Goal: Information Seeking & Learning: Learn about a topic

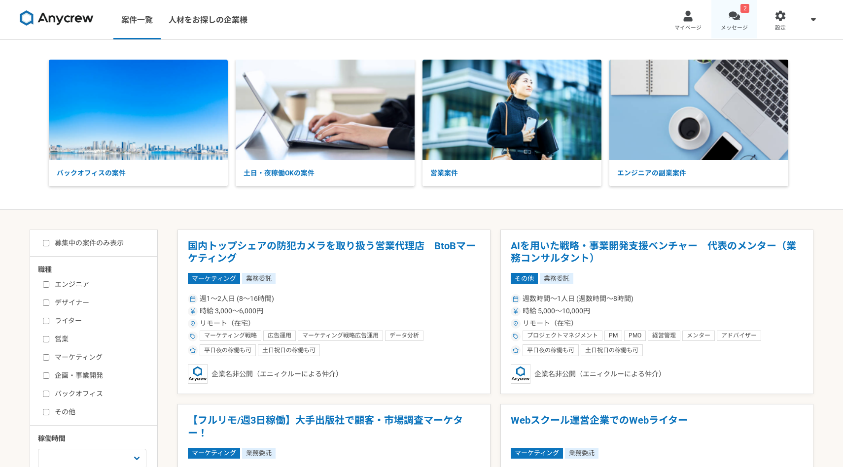
click at [741, 14] on link "2 メッセージ" at bounding box center [734, 19] width 46 height 39
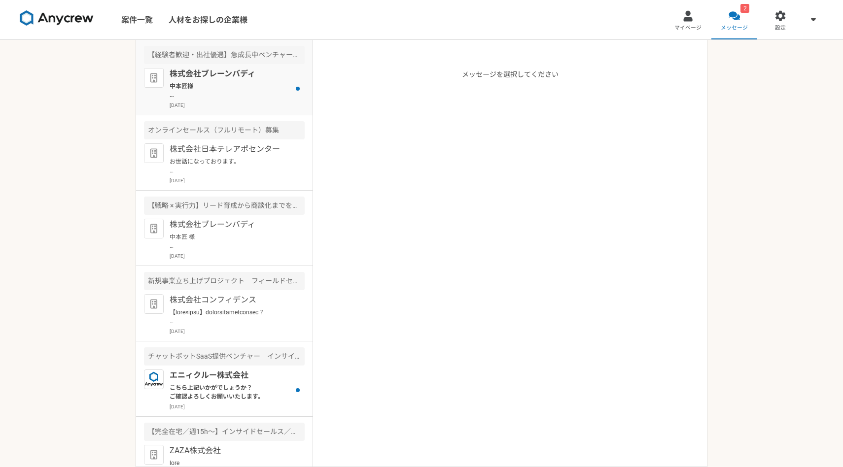
click at [203, 82] on p "中本匠様 突然のメッセージ失礼致します。 株式会社ブレーンバディ採用担当の[PERSON_NAME]と申します。 今回ご経歴を拝見し、お客様のセールス支援業務…" at bounding box center [231, 91] width 122 height 18
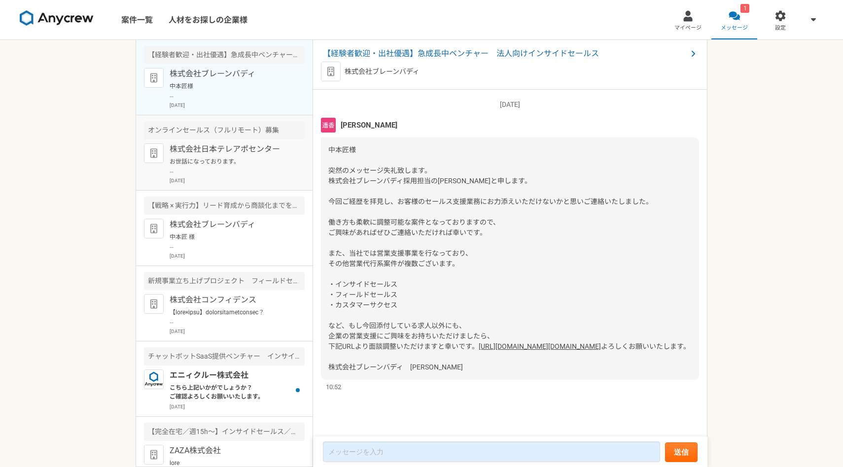
scroll to position [25, 0]
click at [233, 219] on p "株式会社ブレーンバディ" at bounding box center [231, 225] width 122 height 12
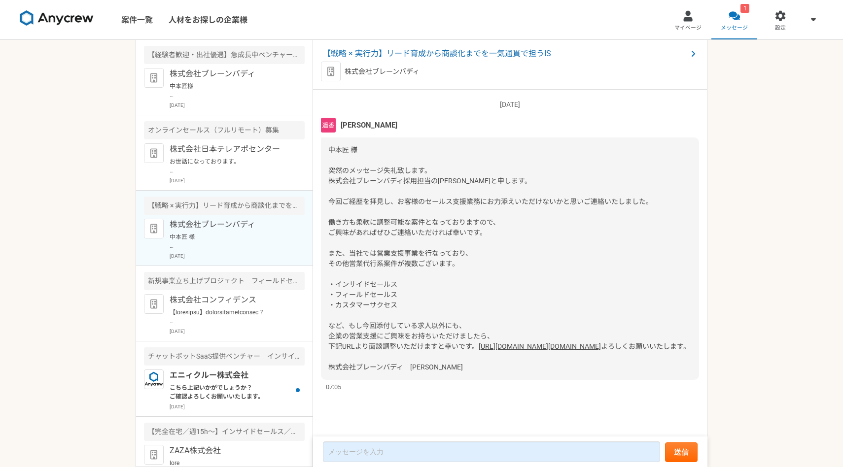
scroll to position [25, 0]
click at [234, 83] on p "中本匠様 突然のメッセージ失礼致します。 株式会社ブレーンバディ採用担当の[PERSON_NAME]と申します。 今回ご経歴を拝見し、お客様のセールス支援業務…" at bounding box center [231, 91] width 122 height 18
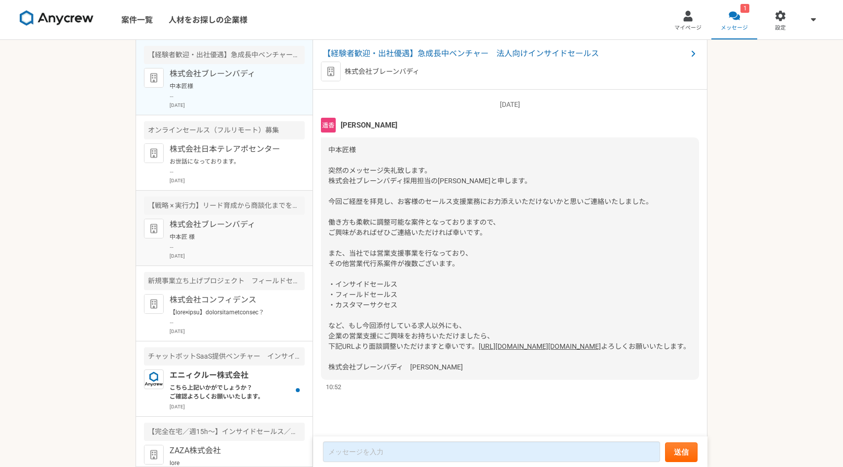
click at [242, 226] on p "株式会社ブレーンバディ" at bounding box center [231, 225] width 122 height 12
click at [238, 79] on p "株式会社ブレーンバディ" at bounding box center [231, 74] width 122 height 12
click at [250, 219] on p "株式会社ブレーンバディ" at bounding box center [231, 225] width 122 height 12
click at [248, 65] on article "【経験者歓迎・出社優遇】急成長中ベンチャー　法人向けインサイドセールス 株式会社ブレーンバディ [DATE]" at bounding box center [224, 77] width 176 height 75
click at [259, 223] on p "株式会社ブレーンバディ" at bounding box center [231, 225] width 122 height 12
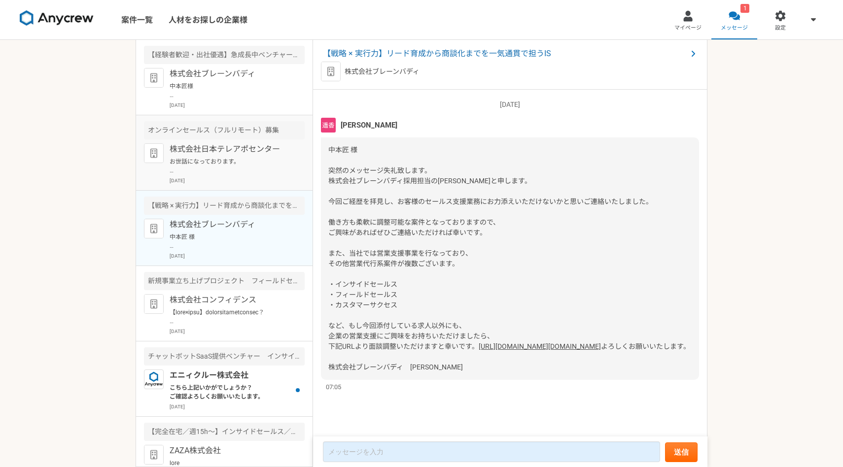
click at [255, 119] on article "オンラインセールス（フルリモート）募集 株式会社日本テレアポセンター お世話になっております。 プロフィール拝見してとても魅力的なご経歴で、 ぜひ一度、弊社面…" at bounding box center [224, 152] width 176 height 75
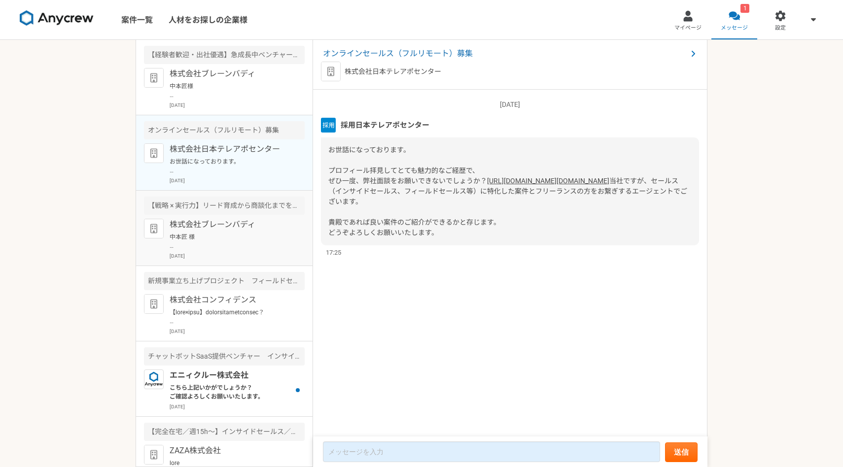
click at [258, 219] on p "株式会社ブレーンバディ" at bounding box center [231, 225] width 122 height 12
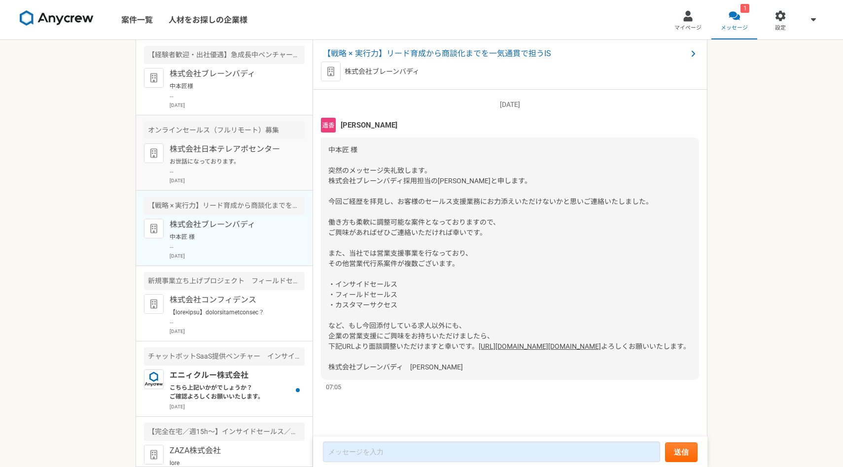
scroll to position [25, 0]
click at [253, 60] on div "【経験者歓迎・出社優遇】急成長中ベンチャー　法人向けインサイドセールス" at bounding box center [224, 55] width 161 height 18
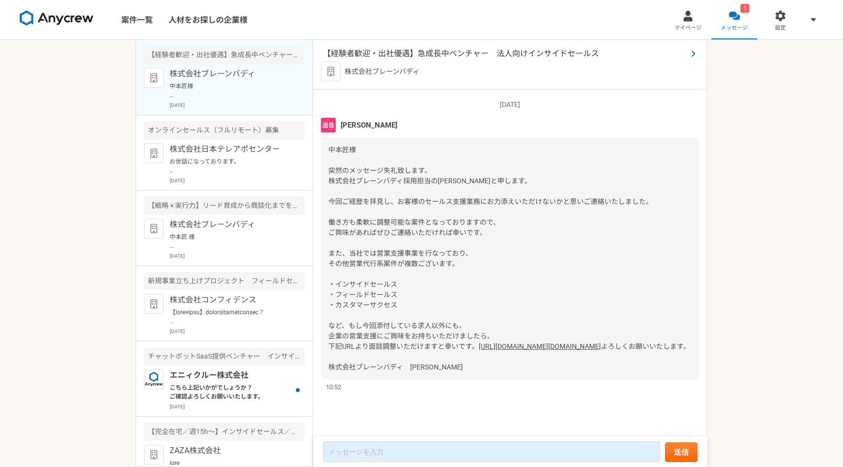
click at [382, 49] on span "【経験者歓迎・出社優遇】急成長中ベンチャー　法人向けインサイドセールス" at bounding box center [505, 54] width 364 height 12
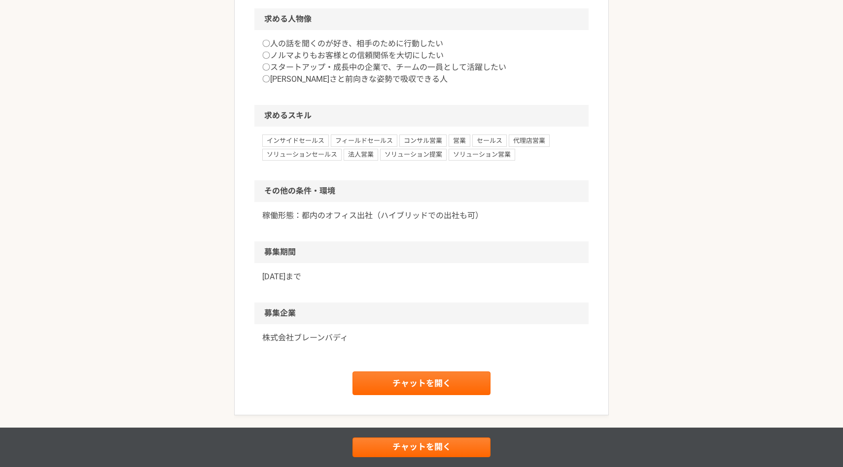
scroll to position [607, 0]
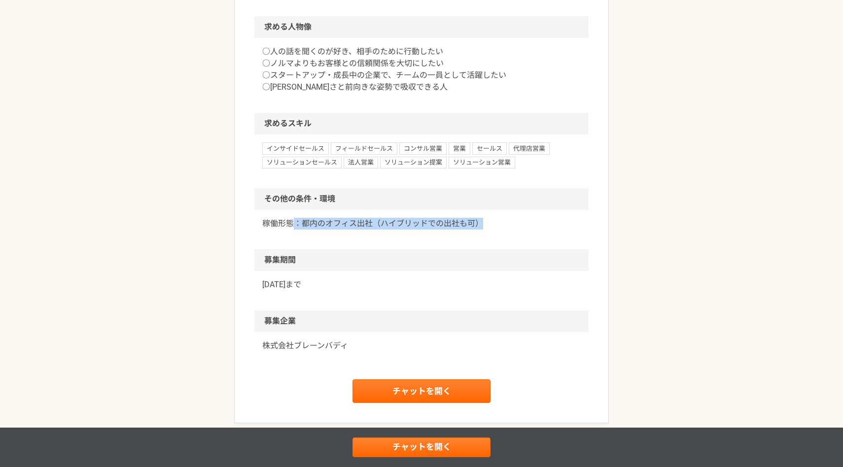
drag, startPoint x: 297, startPoint y: 221, endPoint x: 495, endPoint y: 224, distance: 198.7
click at [495, 224] on p "稼働形態：都内のオフィス出社（ハイブリッドでの出社も可）" at bounding box center [421, 224] width 318 height 12
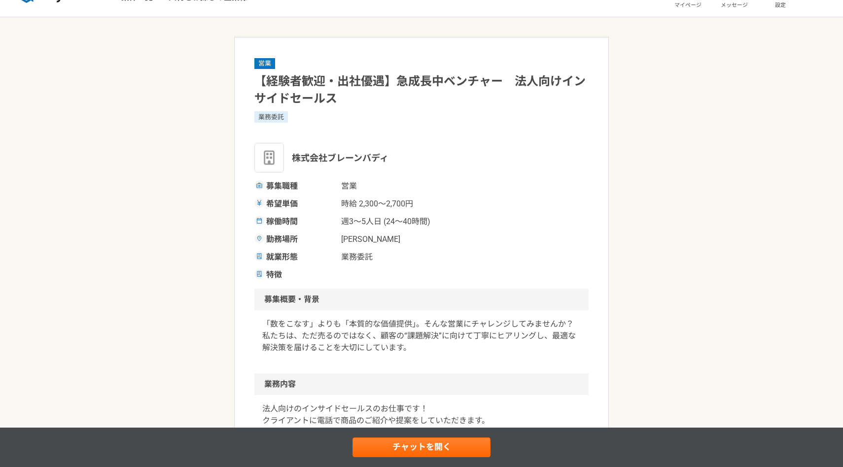
scroll to position [0, 0]
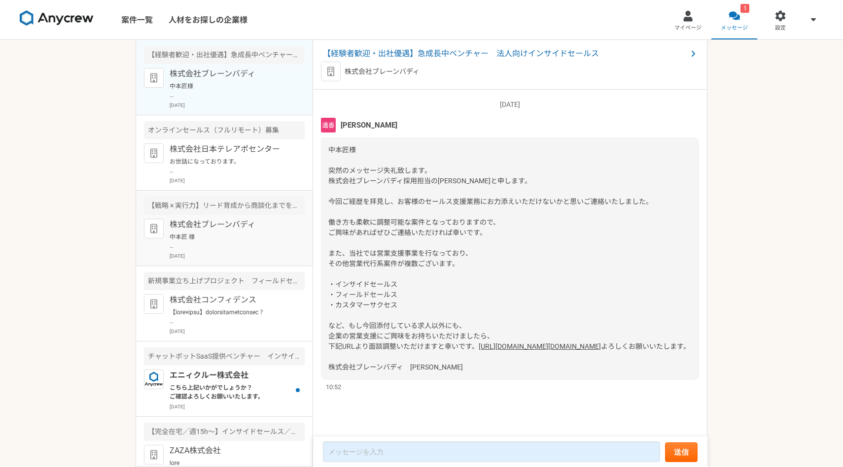
scroll to position [101, 0]
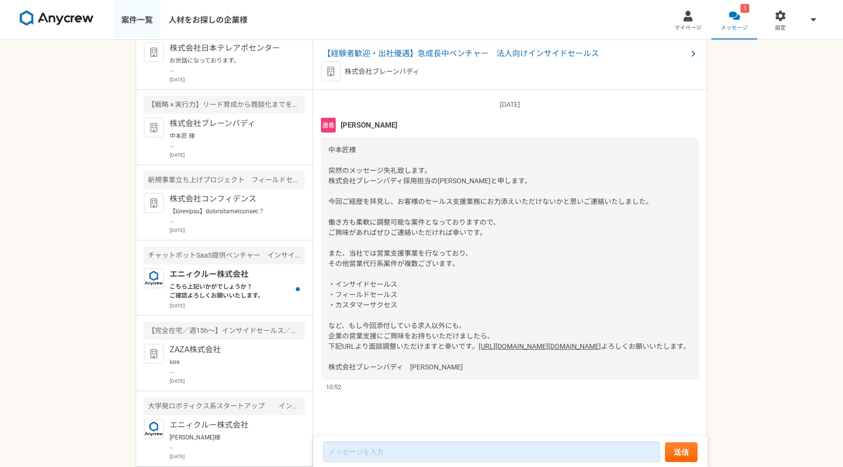
click at [133, 12] on link "案件一覧" at bounding box center [136, 19] width 47 height 39
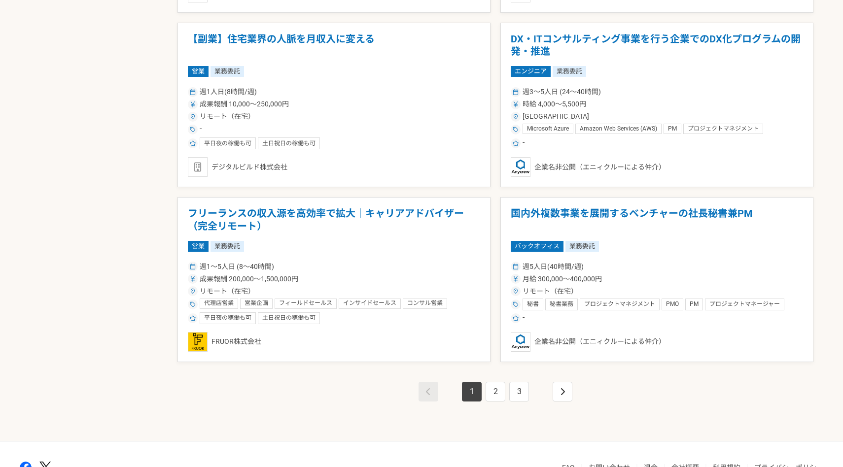
scroll to position [1607, 0]
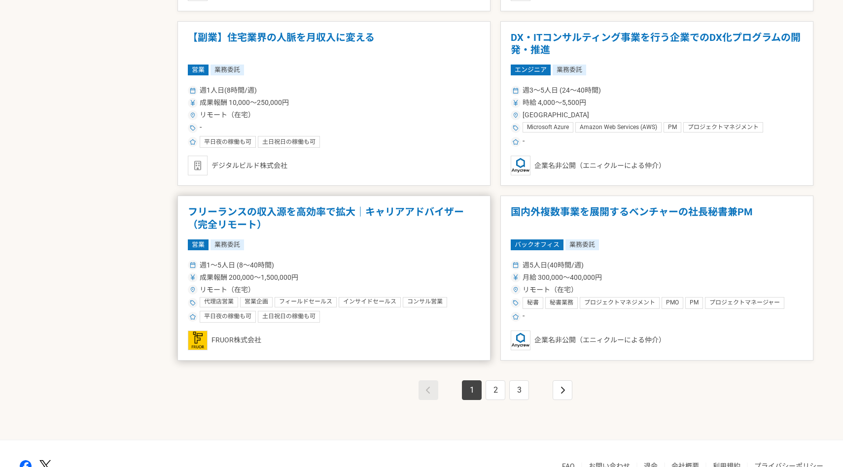
click at [375, 280] on div "成果報酬 200,000〜1,500,000円" at bounding box center [334, 278] width 292 height 10
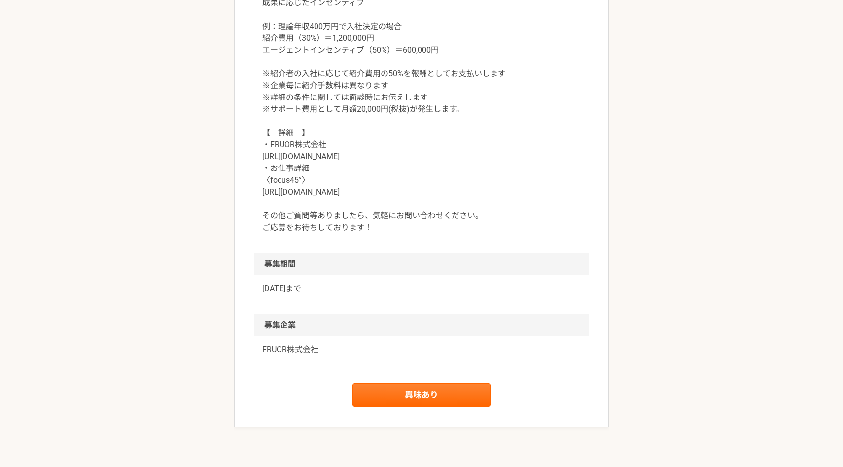
scroll to position [1131, 0]
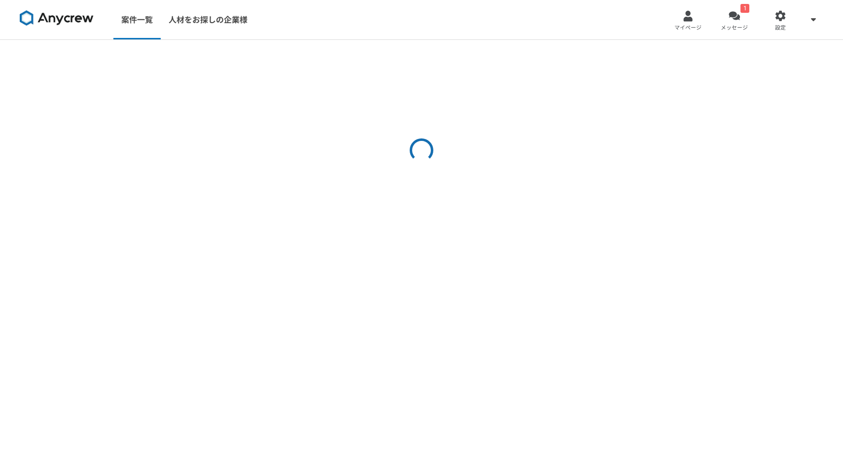
scroll to position [0, 0]
